Goal: Information Seeking & Learning: Learn about a topic

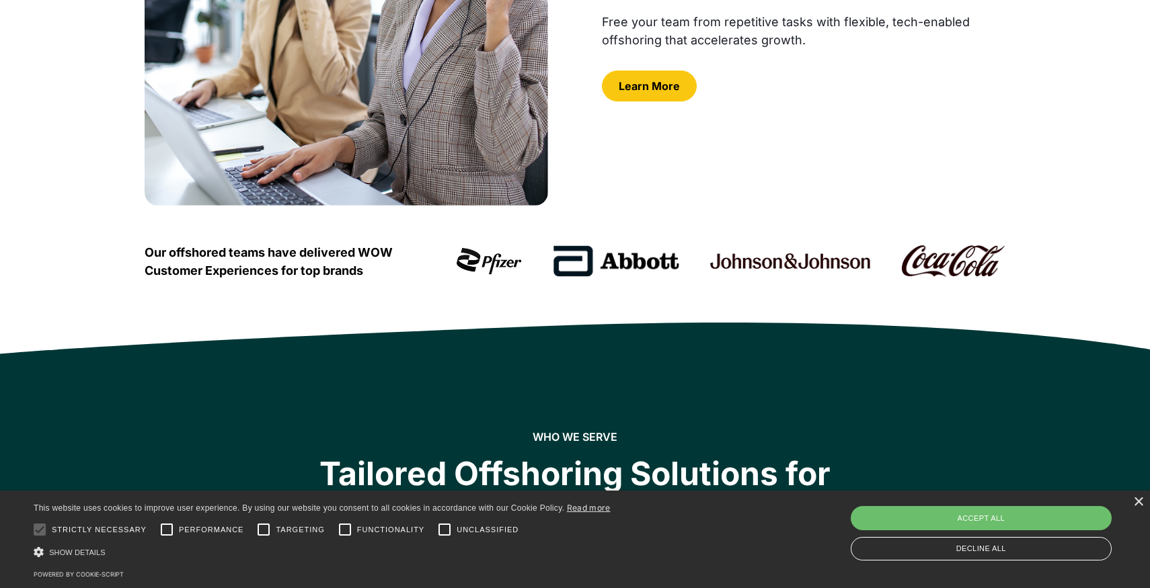
scroll to position [54, 0]
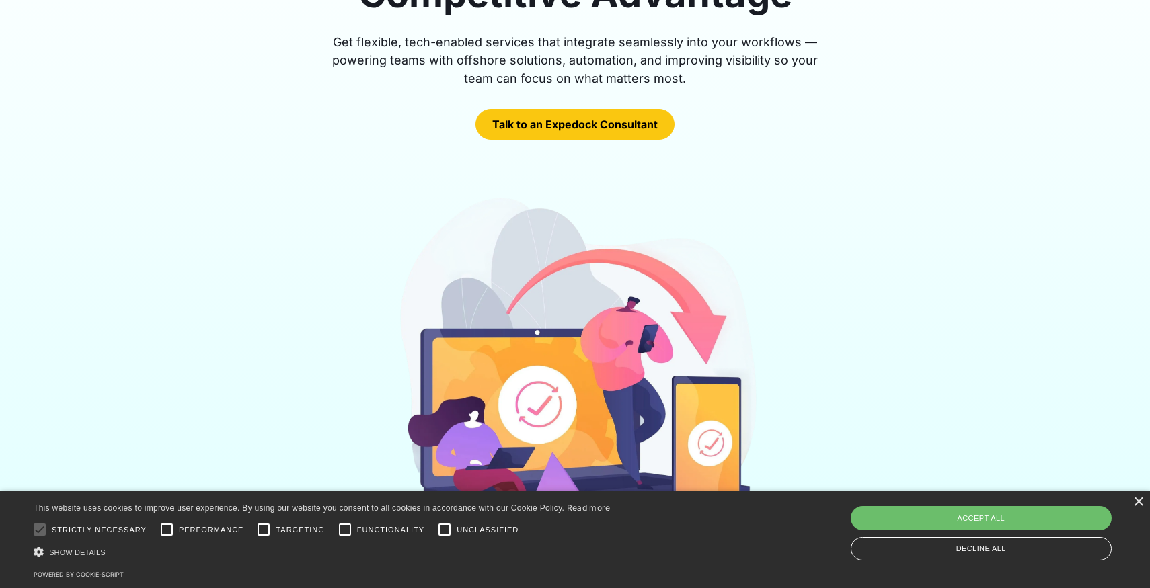
scroll to position [279, 0]
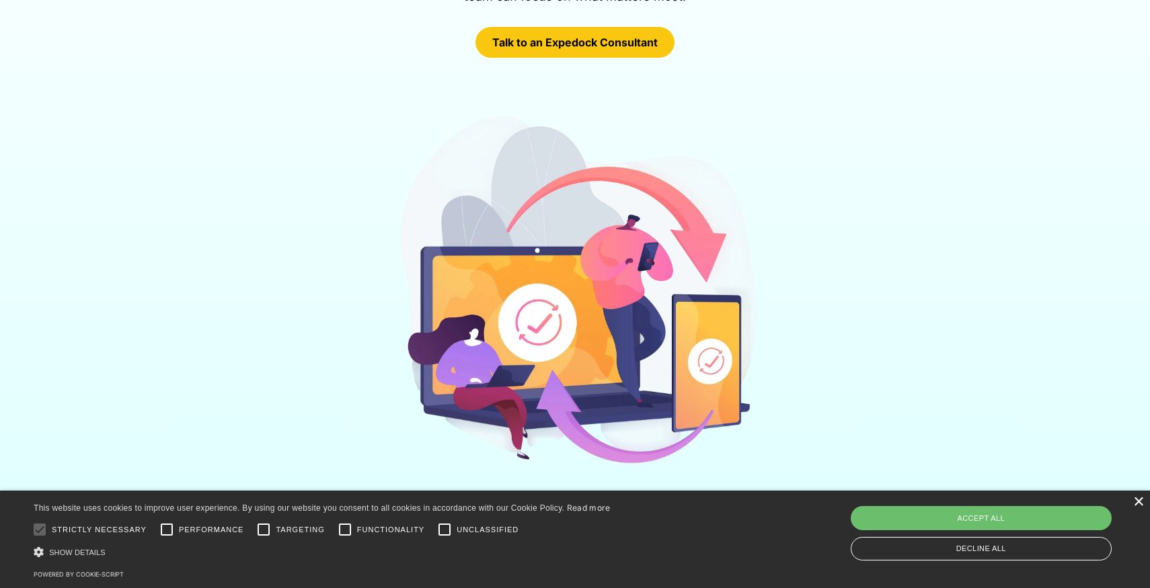
click at [1136, 502] on div "×" at bounding box center [1138, 503] width 10 height 10
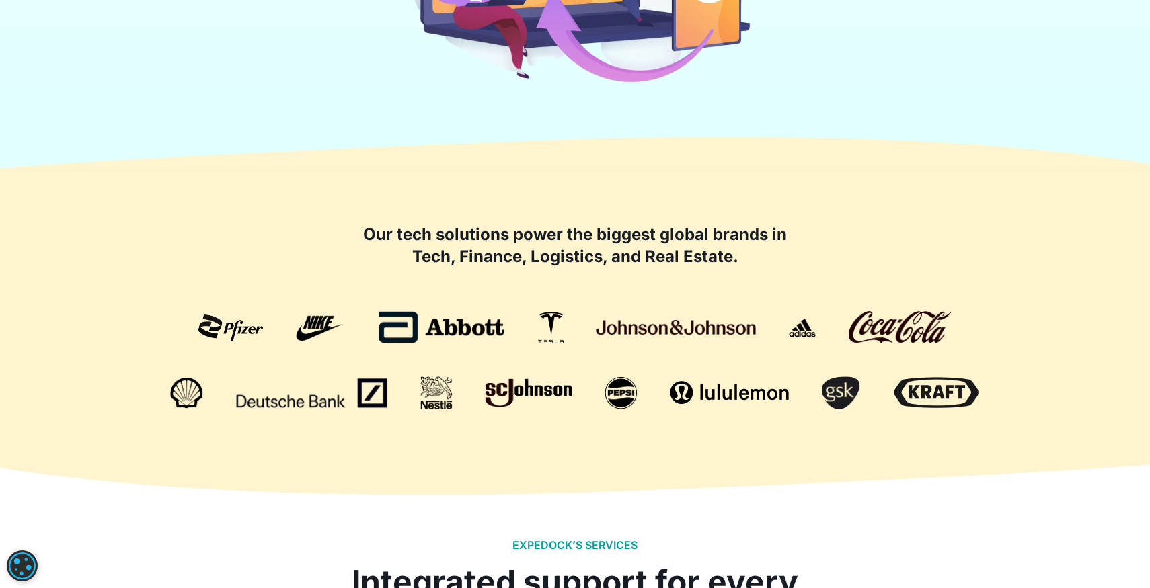
scroll to position [792, 0]
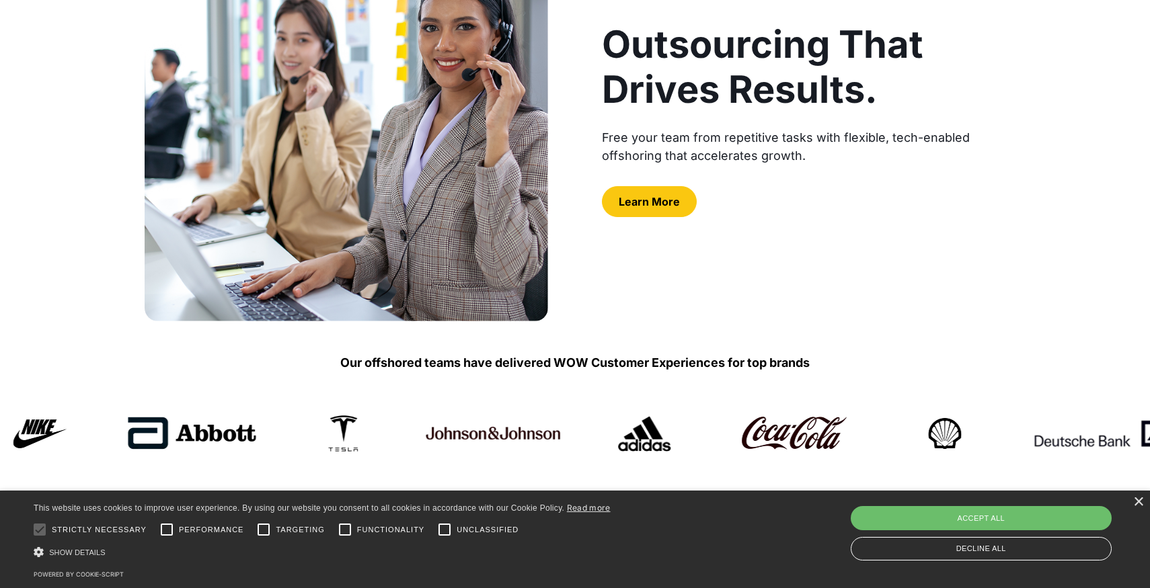
scroll to position [205, 0]
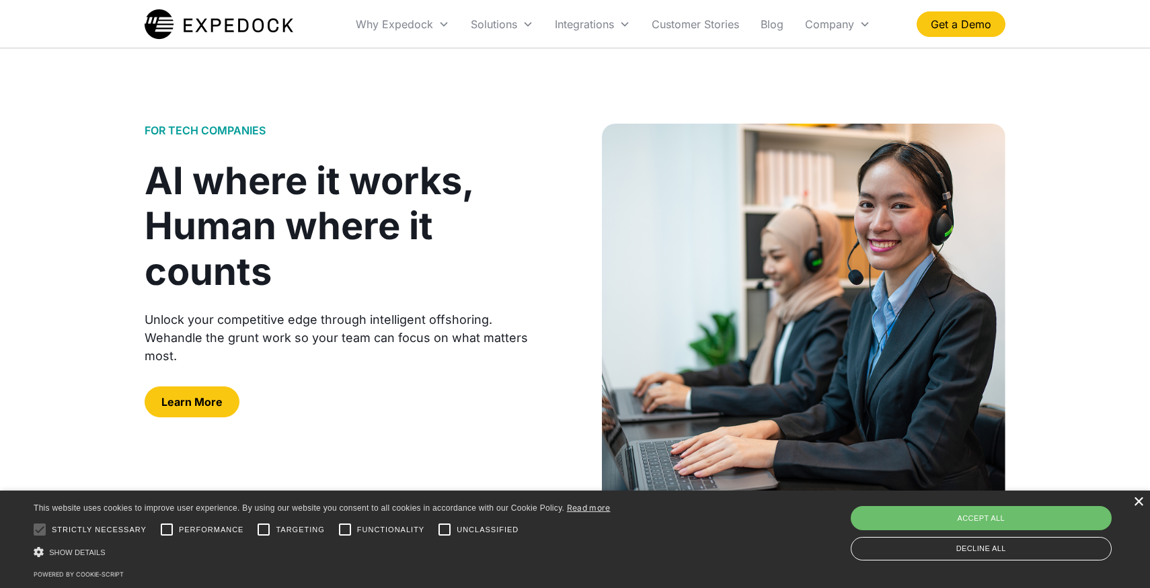
click at [1139, 507] on div "×" at bounding box center [1138, 503] width 10 height 10
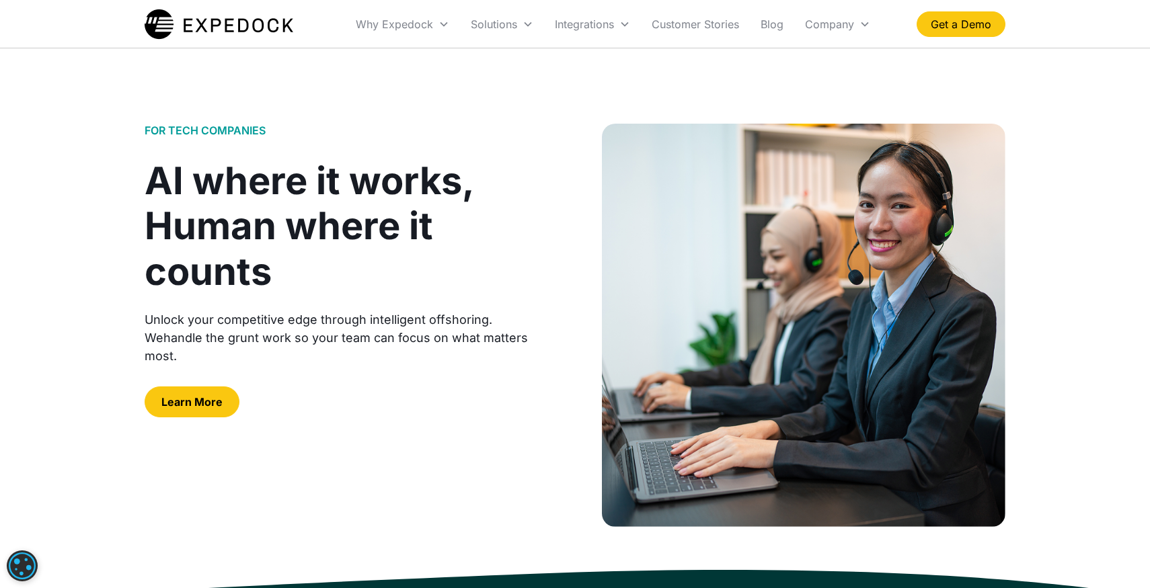
click at [344, 312] on div "Unlock your competitive edge through intelligent offshoring. Wehandle the grunt…" at bounding box center [346, 338] width 403 height 54
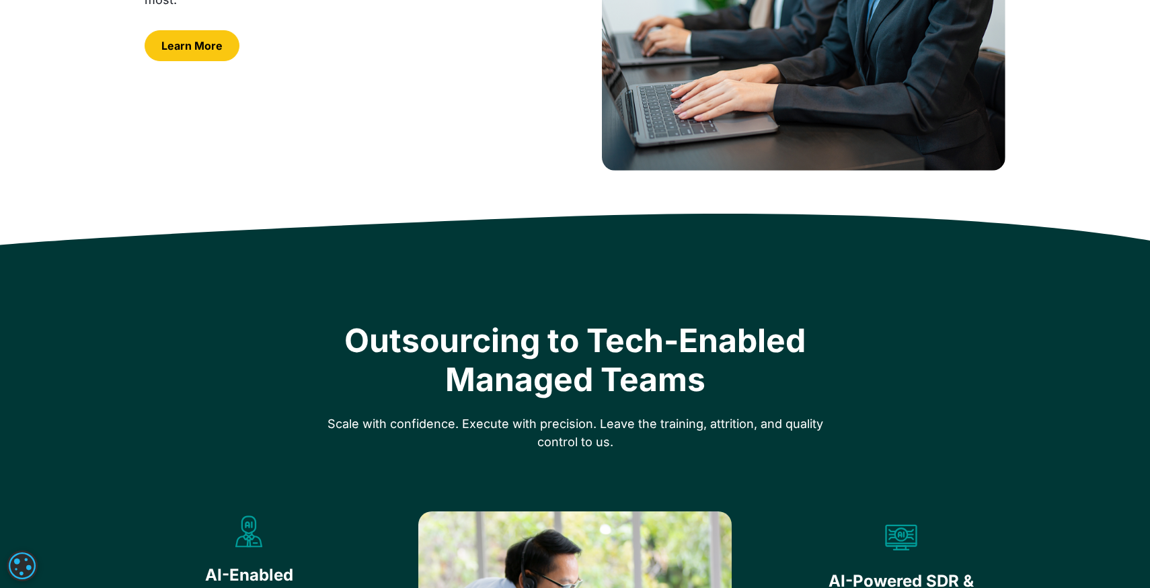
scroll to position [124, 0]
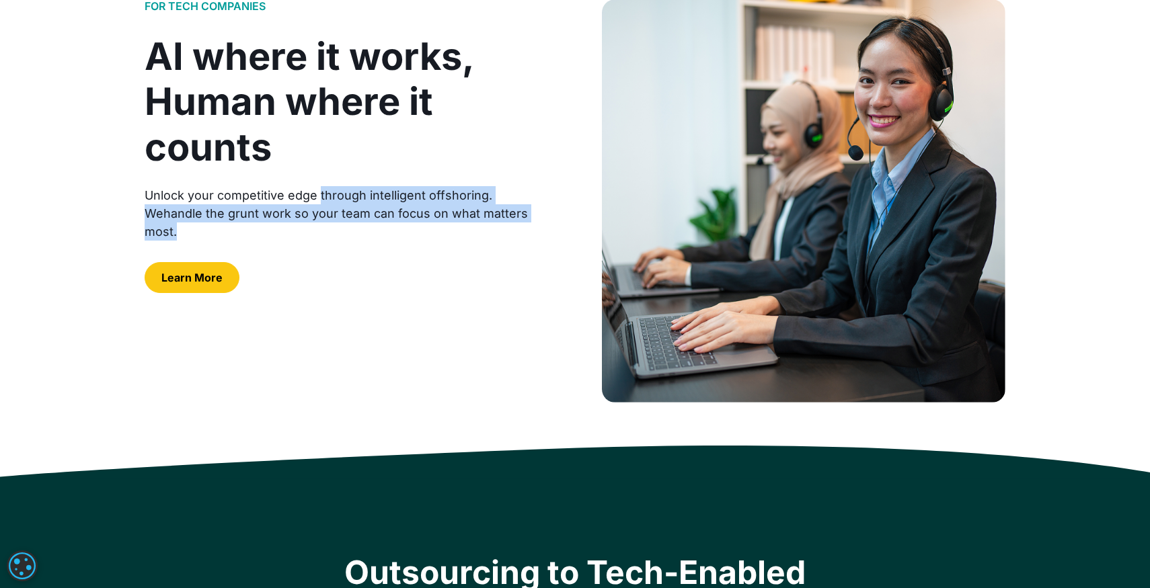
drag, startPoint x: 320, startPoint y: 198, endPoint x: 527, endPoint y: 220, distance: 207.6
click at [527, 220] on div "Unlock your competitive edge through intelligent offshoring. Wehandle the grunt…" at bounding box center [346, 213] width 403 height 54
click at [512, 241] on div at bounding box center [346, 252] width 403 height 22
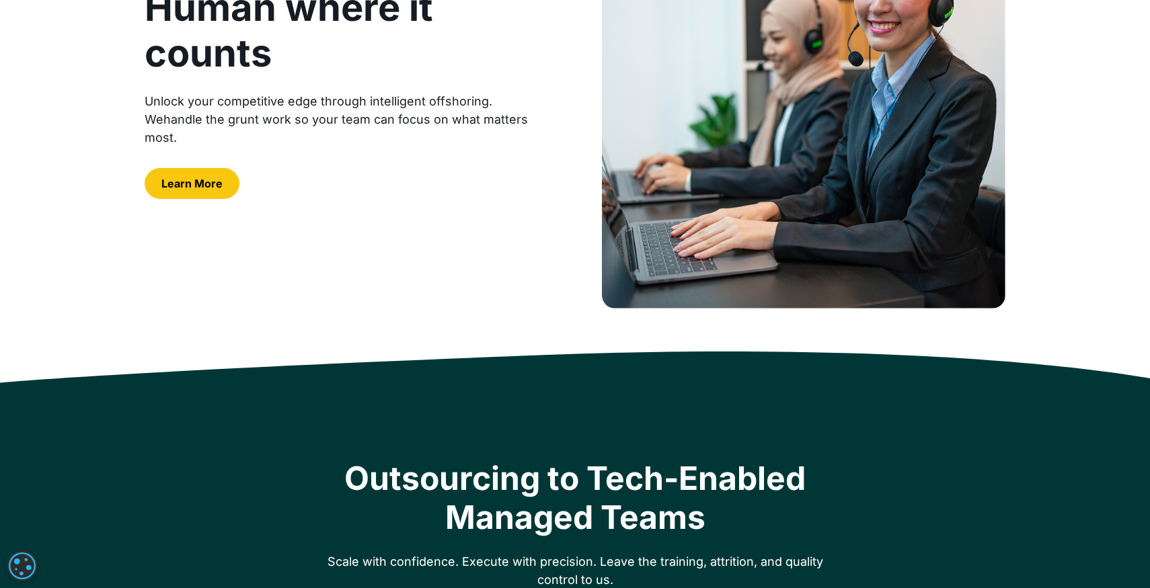
scroll to position [0, 0]
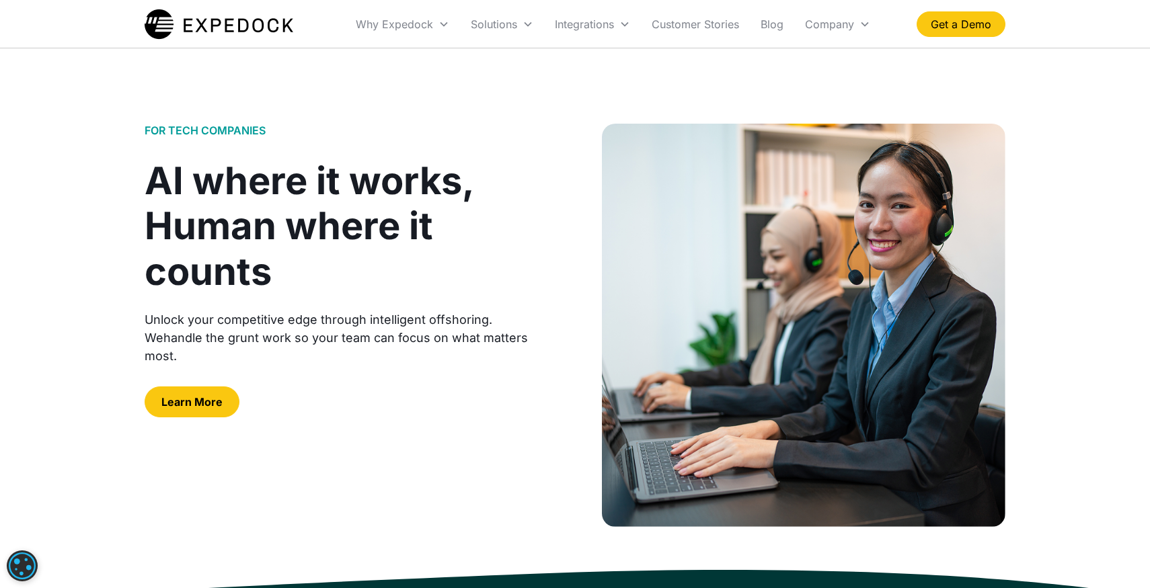
click at [503, 161] on div "AI where it works, Human where it counts" at bounding box center [346, 227] width 403 height 136
click at [413, 213] on div "AI where it works, Human where it counts" at bounding box center [346, 227] width 403 height 136
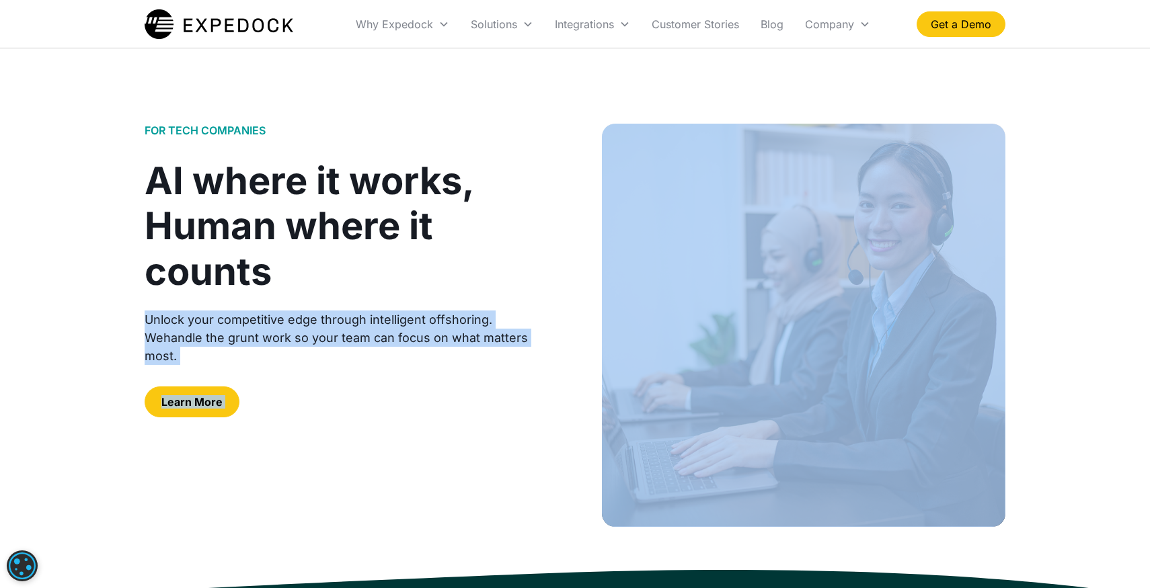
drag, startPoint x: 395, startPoint y: 295, endPoint x: 619, endPoint y: 325, distance: 226.7
click at [619, 325] on div "FOR TECH COMPANIES AI where it works, Human where it counts Unlock your competi…" at bounding box center [575, 325] width 861 height 403
click at [570, 374] on div "FOR TECH COMPANIES AI where it works, Human where it counts Unlock your competi…" at bounding box center [575, 325] width 861 height 403
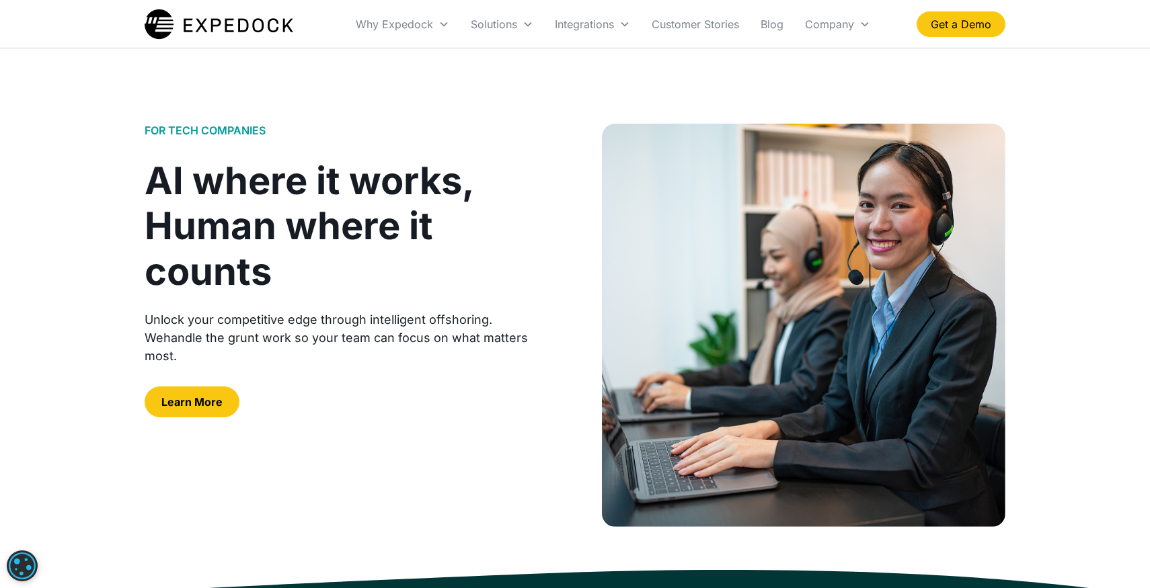
click at [530, 333] on div "Unlock your competitive edge through intelligent offshoring. Wehandle the grunt…" at bounding box center [346, 338] width 403 height 54
click at [480, 334] on div "Unlock your competitive edge through intelligent offshoring. Wehandle the grunt…" at bounding box center [346, 338] width 403 height 54
click at [537, 322] on div "Unlock your competitive edge through intelligent offshoring. Wehandle the grunt…" at bounding box center [346, 338] width 403 height 54
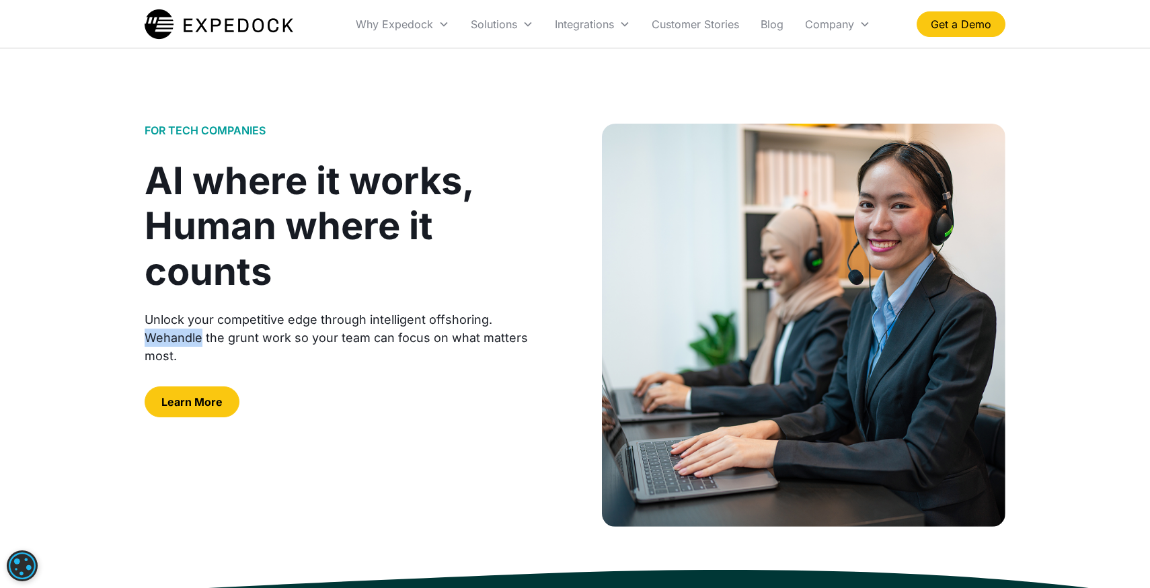
click at [537, 322] on div "Unlock your competitive edge through intelligent offshoring. Wehandle the grunt…" at bounding box center [346, 338] width 403 height 54
click at [523, 387] on div "Learn More" at bounding box center [346, 402] width 403 height 31
click at [322, 216] on div "AI where it works, Human where it counts" at bounding box center [346, 227] width 403 height 136
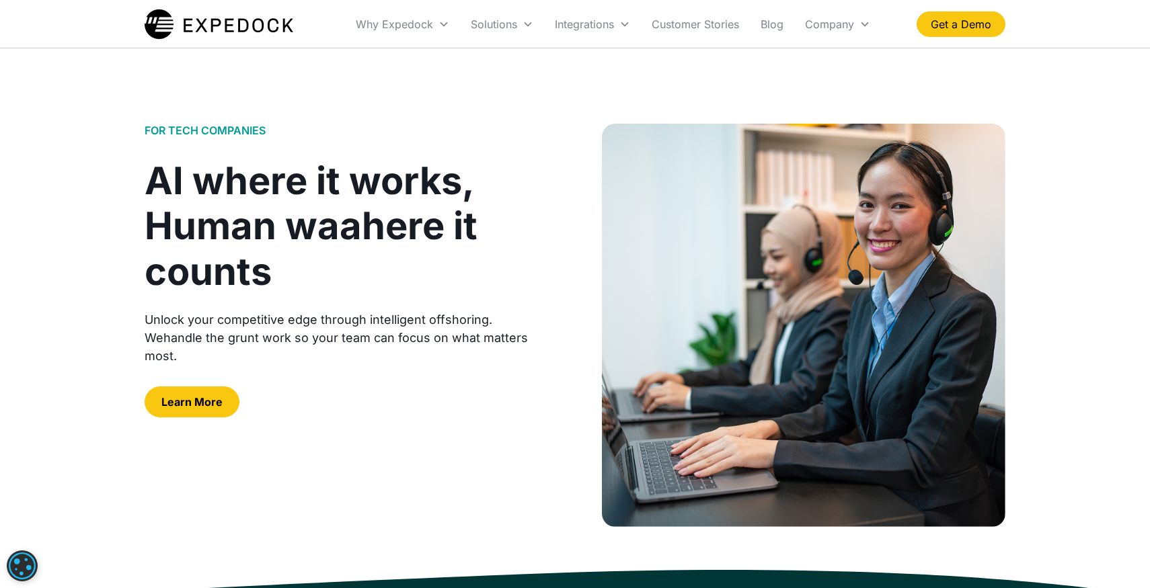
click at [348, 387] on div "Learn More" at bounding box center [346, 402] width 403 height 31
click at [346, 365] on div at bounding box center [346, 376] width 403 height 22
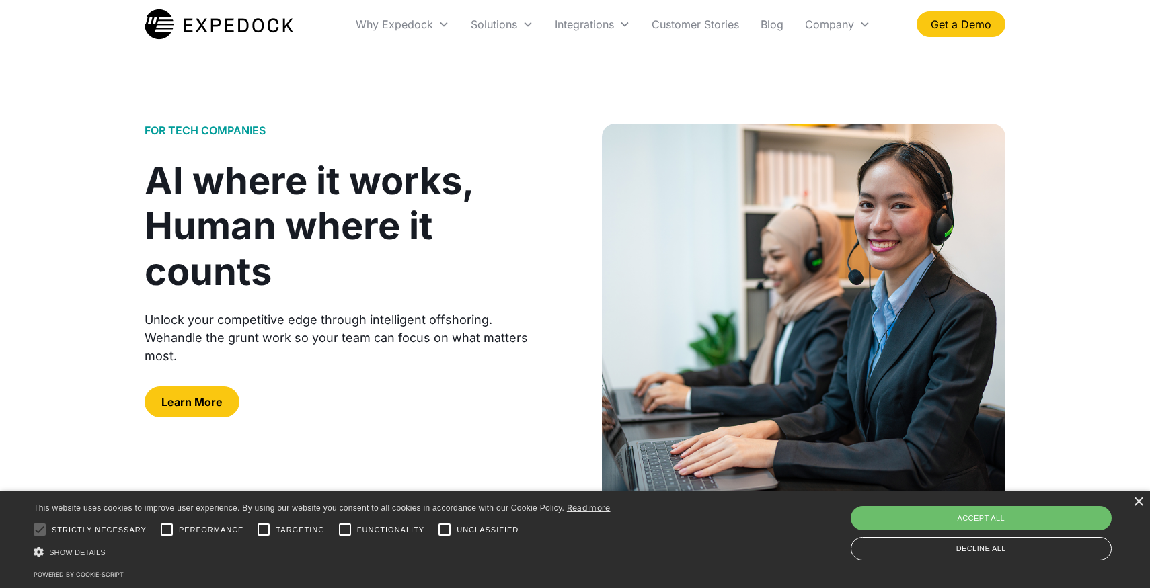
click at [503, 365] on div at bounding box center [346, 376] width 403 height 22
click at [488, 313] on div "Unlock your competitive edge through intelligent offshoring. Wehandle the grunt…" at bounding box center [346, 338] width 403 height 54
click at [477, 248] on div "AI where it works, Human where it counts" at bounding box center [346, 227] width 403 height 136
click at [449, 192] on div "AI where it works, Human where it counts" at bounding box center [346, 227] width 403 height 136
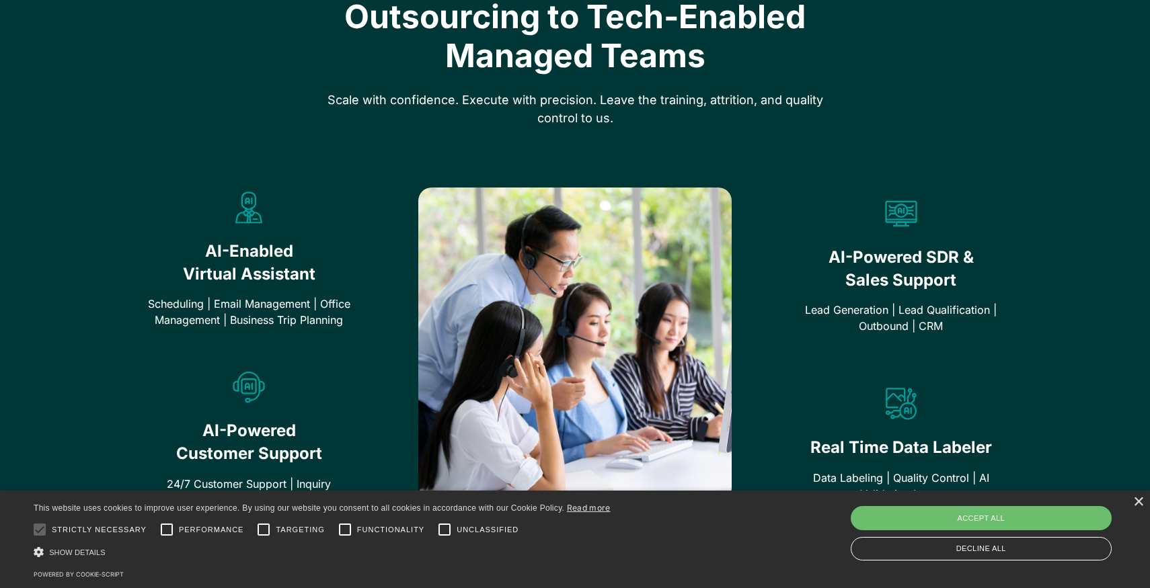
scroll to position [701, 0]
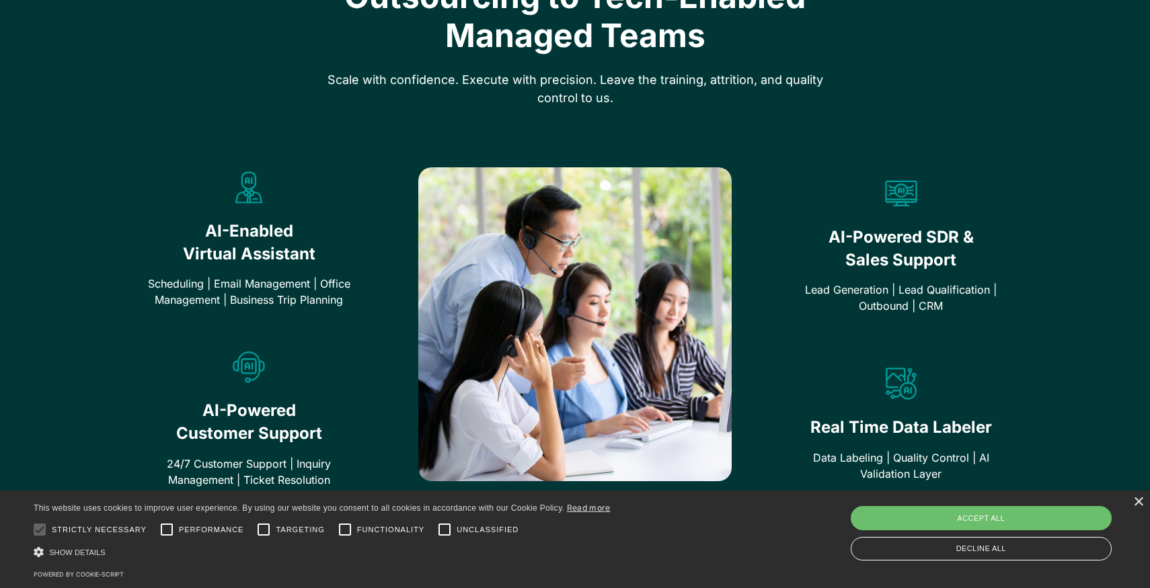
drag, startPoint x: 151, startPoint y: 284, endPoint x: 345, endPoint y: 303, distance: 195.2
click at [345, 303] on div "Scheduling | Email Management | Office Management | Business Trip Planning" at bounding box center [249, 292] width 209 height 32
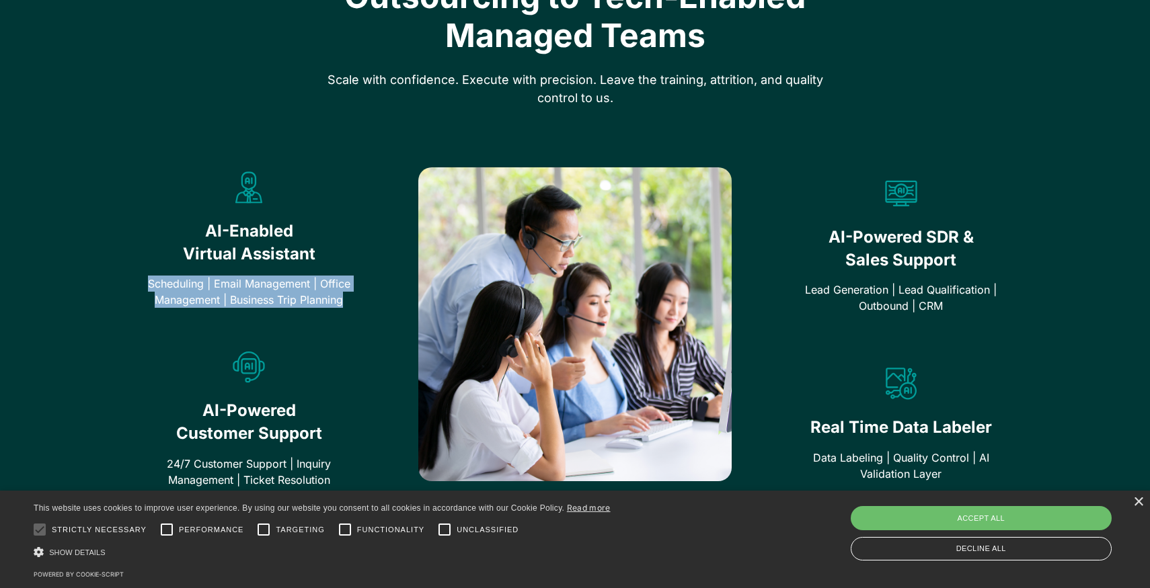
drag, startPoint x: 345, startPoint y: 303, endPoint x: 152, endPoint y: 278, distance: 194.5
click at [152, 278] on div "Scheduling | Email Management | Office Management | Business Trip Planning" at bounding box center [249, 292] width 209 height 32
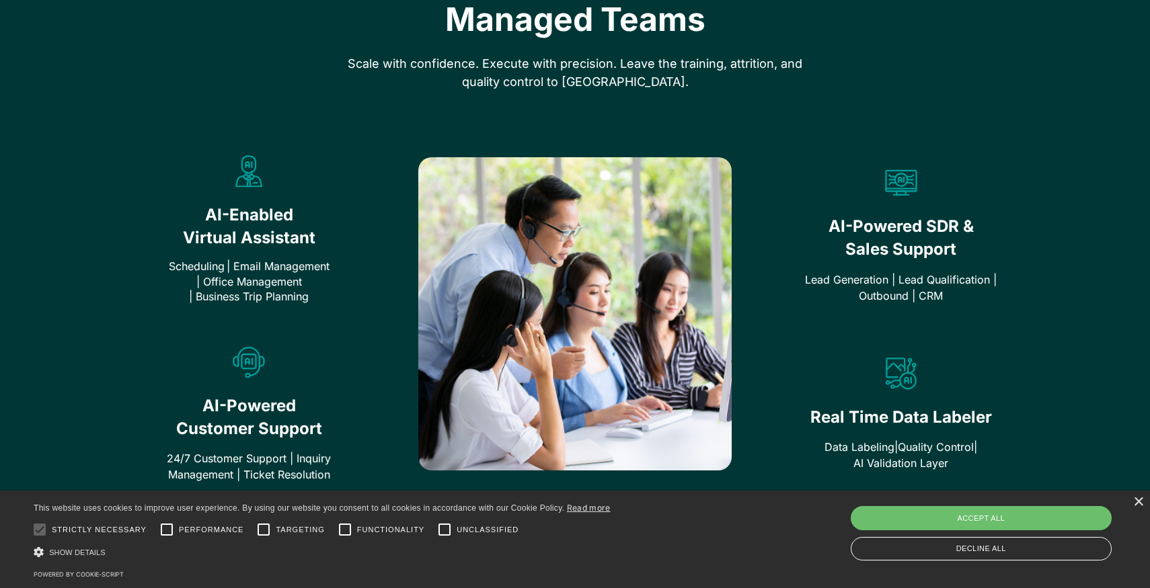
scroll to position [785, 0]
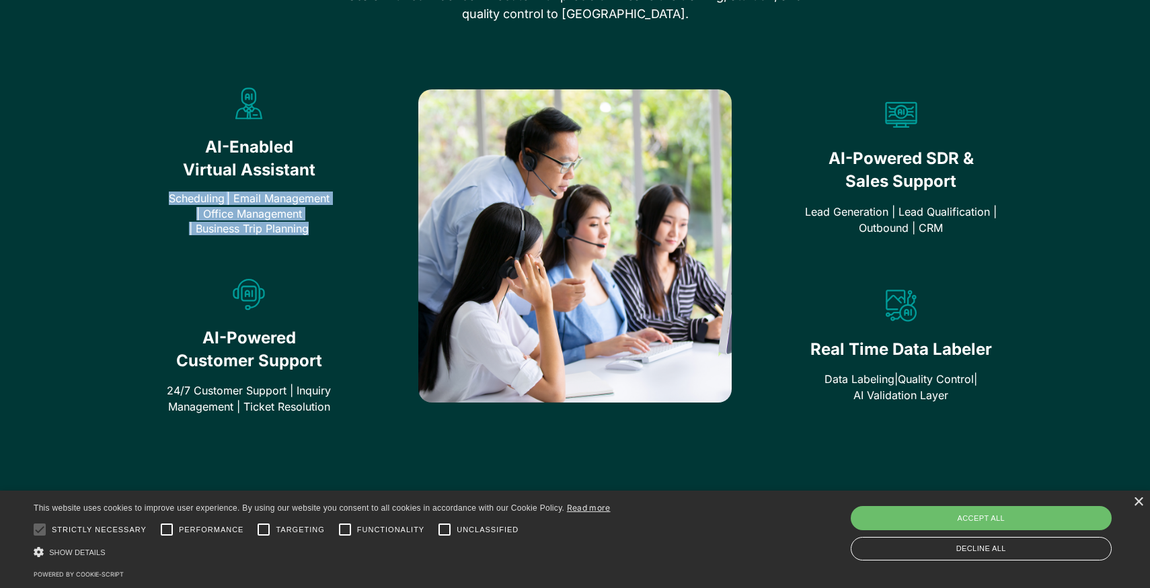
drag, startPoint x: 322, startPoint y: 225, endPoint x: 168, endPoint y: 184, distance: 159.5
click at [168, 184] on div "AI-Enabled Virtual Assistant Scheduling | Email Management | Office Management …" at bounding box center [249, 156] width 209 height 159
copy div "Scheduling | Email Management | Office Management | Business Trip Planning"
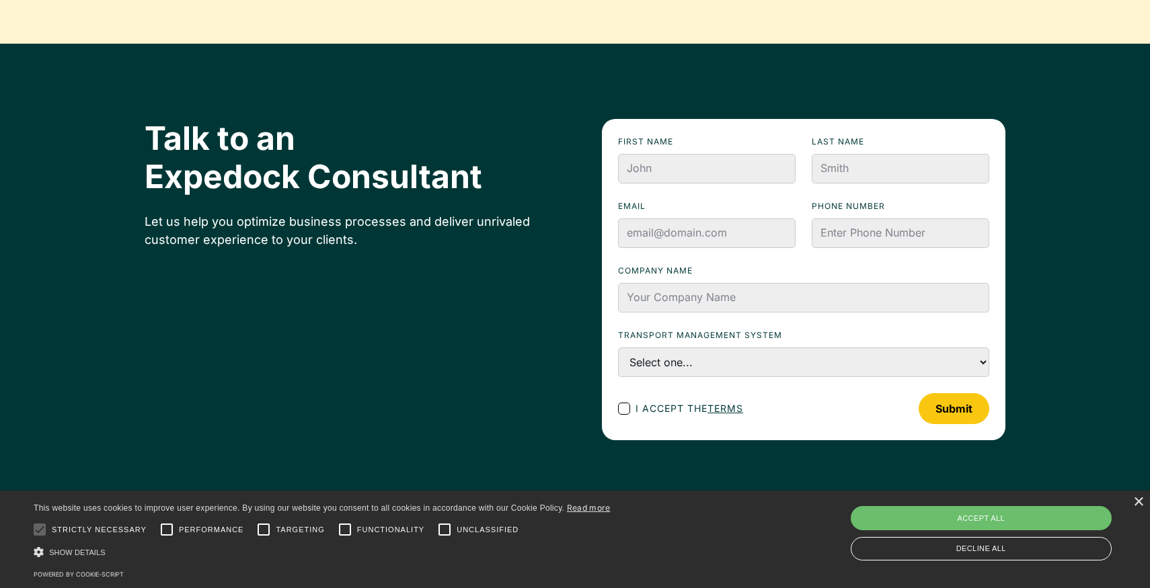
scroll to position [1795, 0]
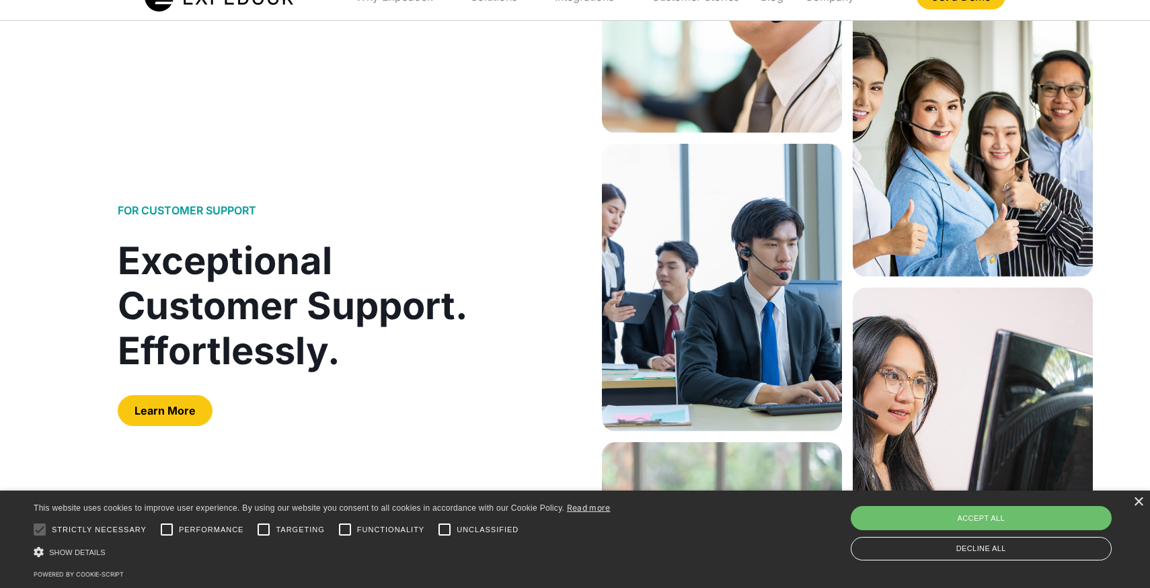
scroll to position [36, 0]
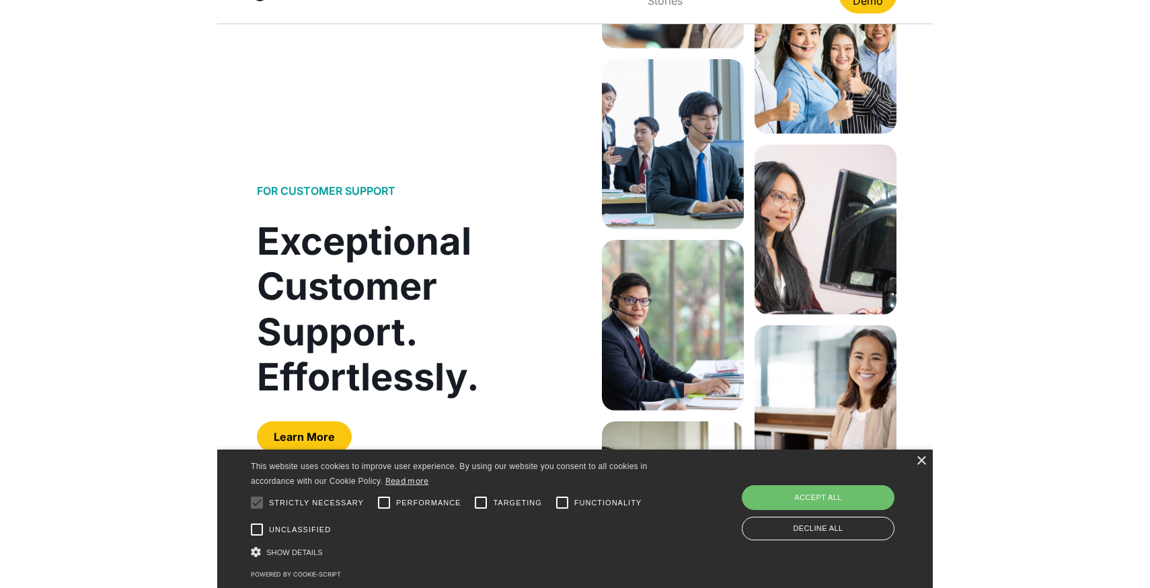
scroll to position [21, 0]
